Goal: Transaction & Acquisition: Book appointment/travel/reservation

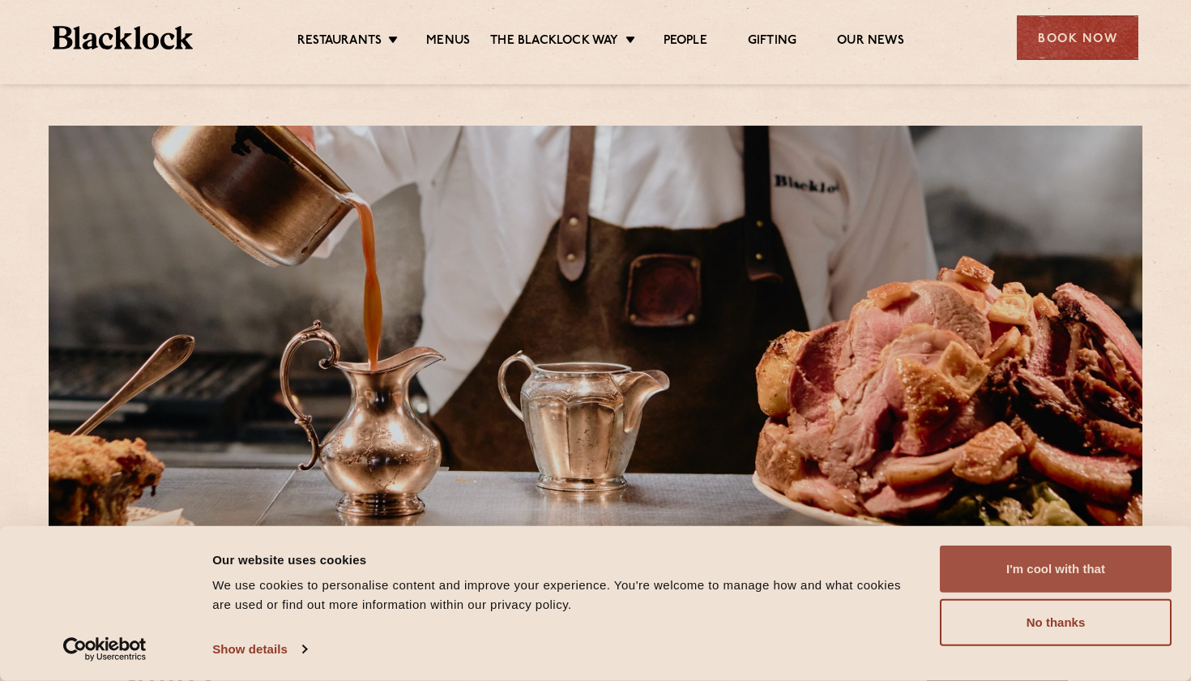
click at [1050, 562] on button "I'm cool with that" at bounding box center [1056, 568] width 232 height 47
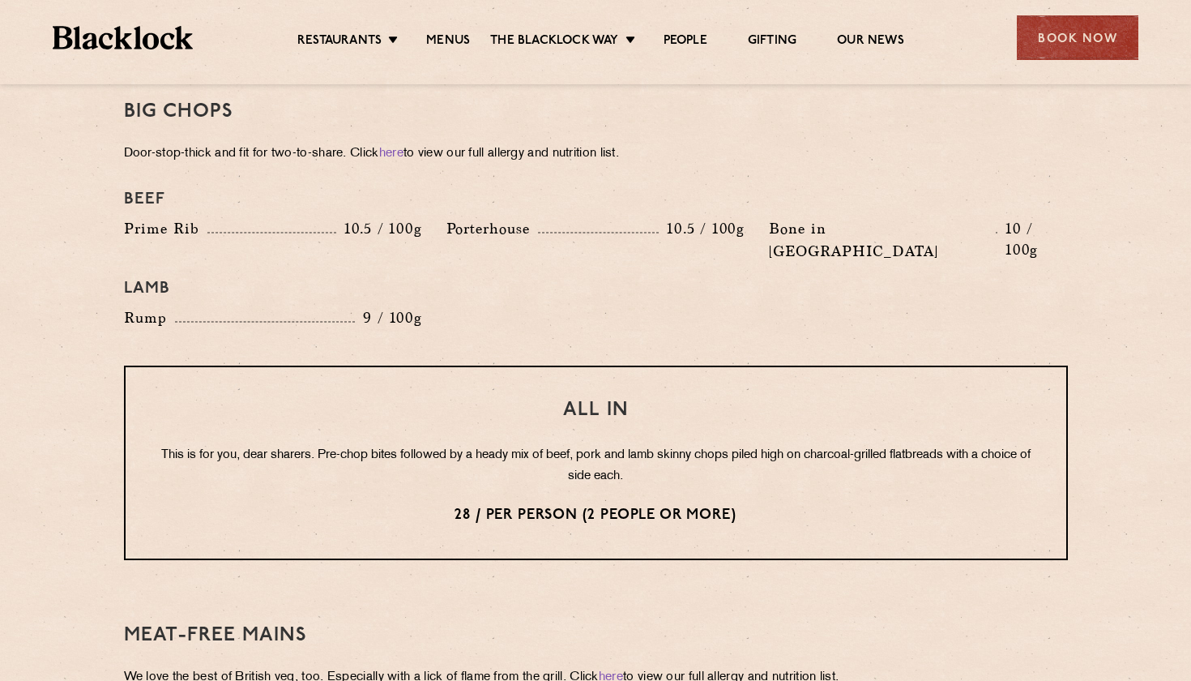
scroll to position [1807, 0]
click at [1034, 45] on div "Book Now" at bounding box center [1078, 37] width 122 height 45
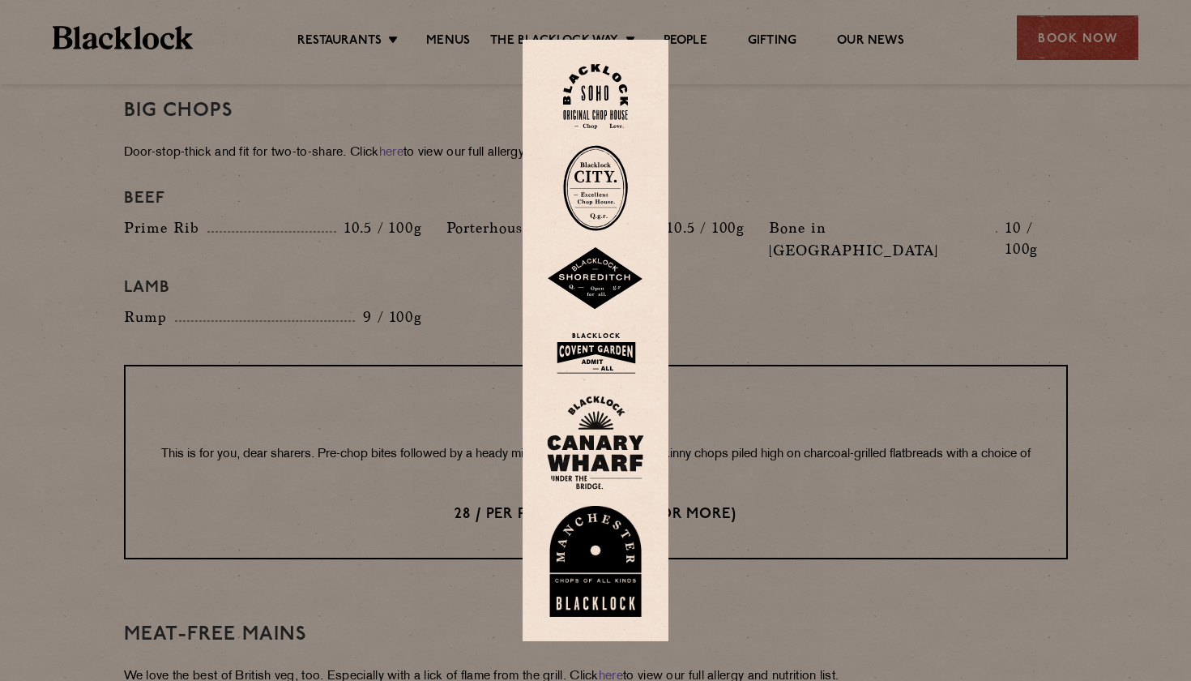
click at [606, 109] on img at bounding box center [595, 97] width 65 height 66
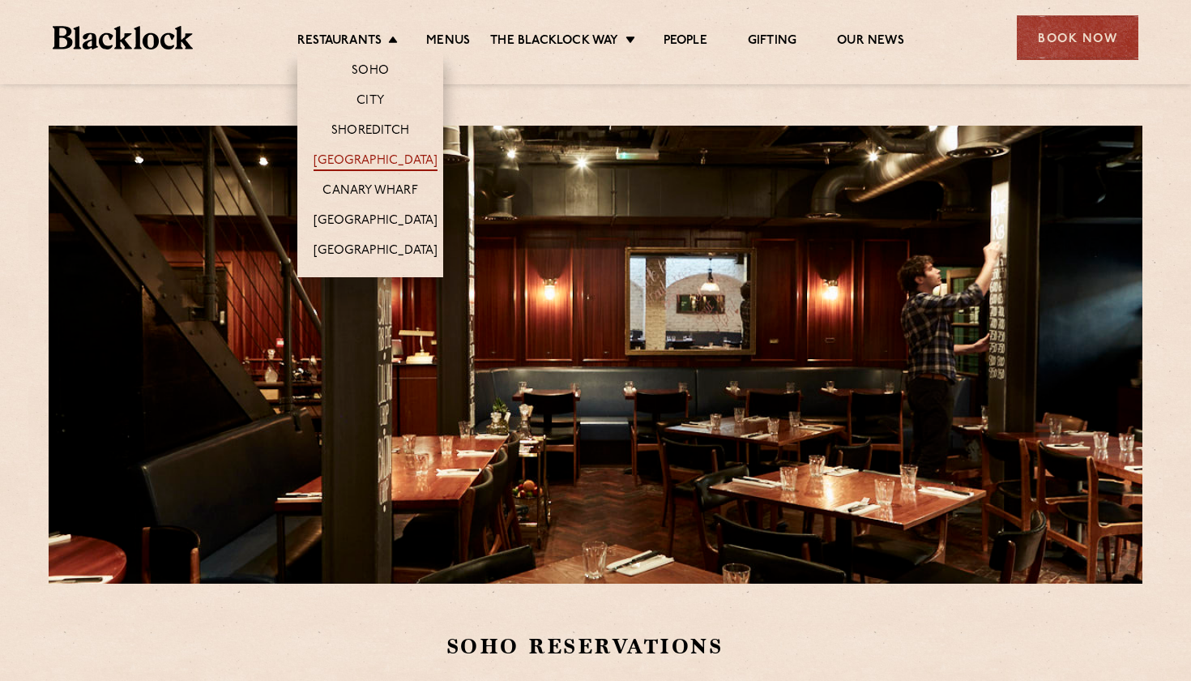
click at [387, 166] on link "[GEOGRAPHIC_DATA]" at bounding box center [376, 162] width 124 height 18
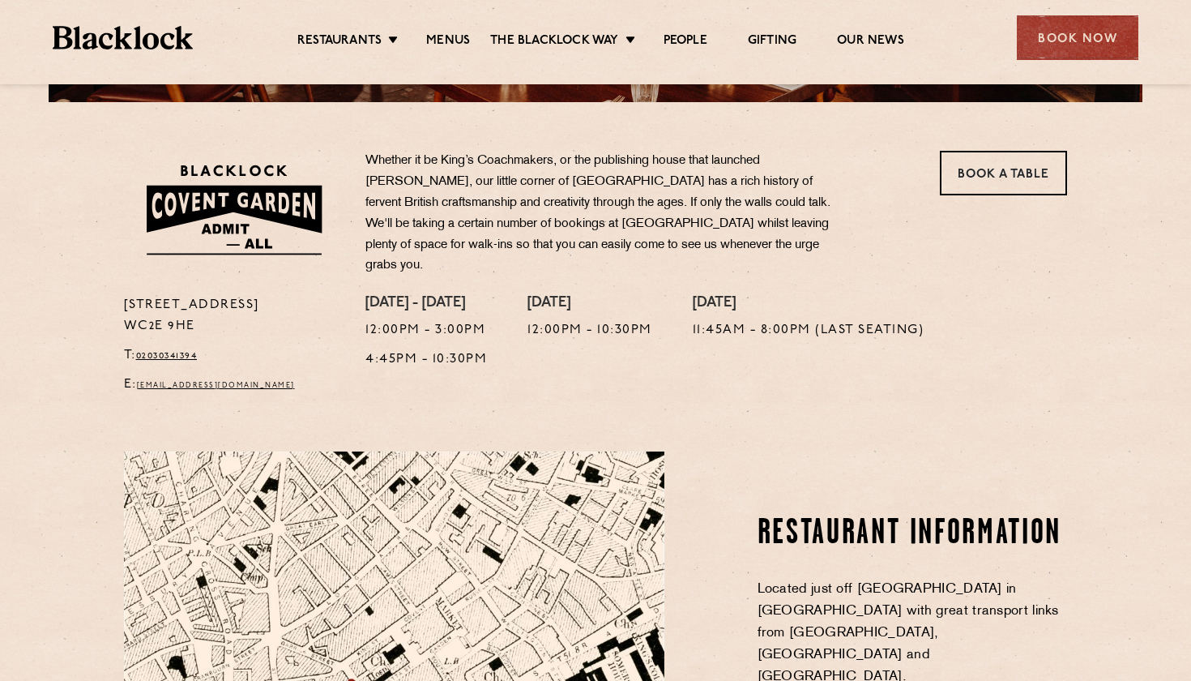
scroll to position [485, 0]
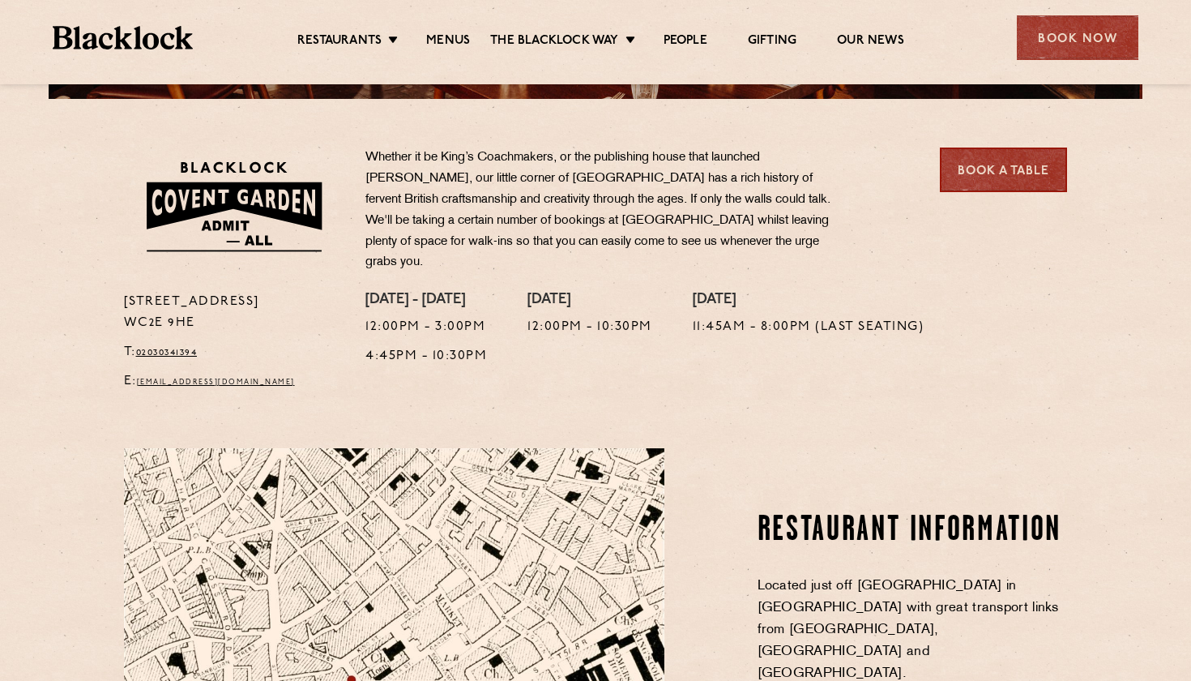
click at [1025, 167] on link "Book a Table" at bounding box center [1003, 170] width 127 height 45
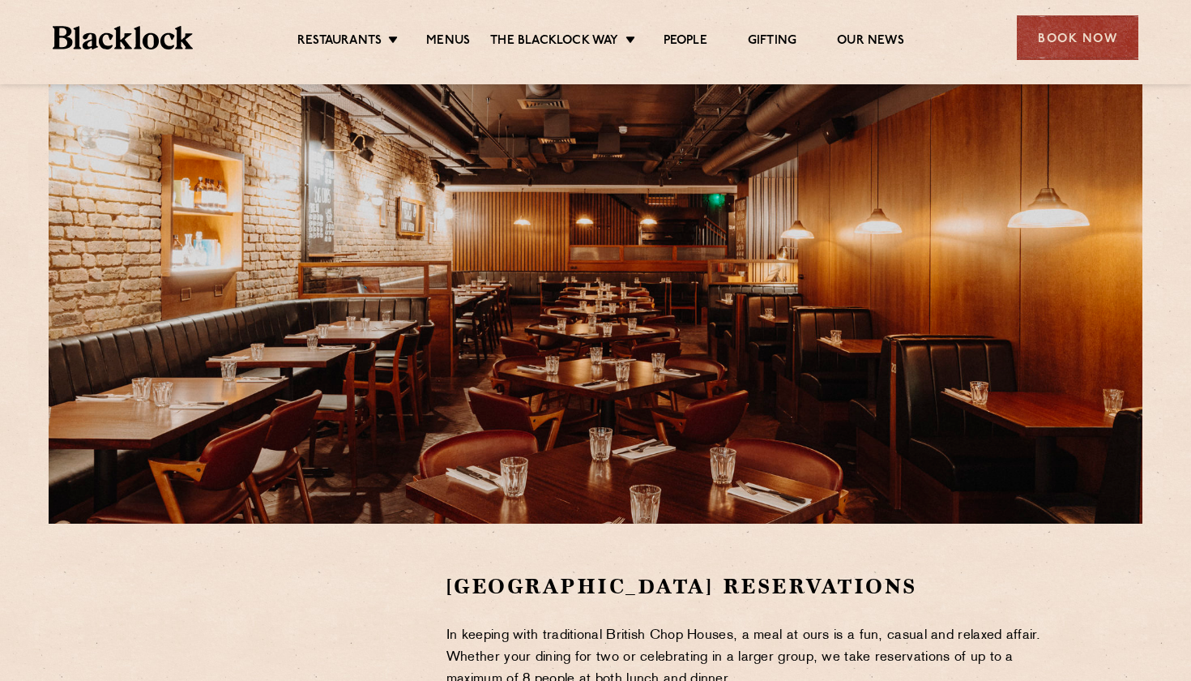
scroll to position [70, 0]
